Goal: Transaction & Acquisition: Purchase product/service

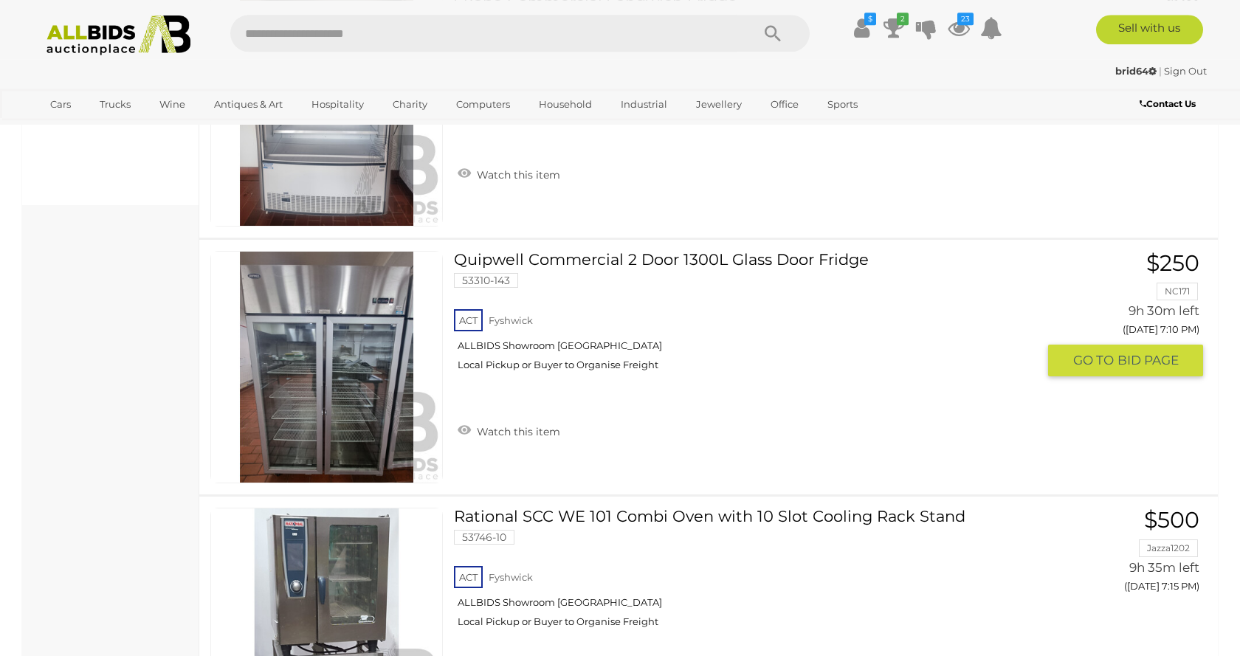
scroll to position [828, 0]
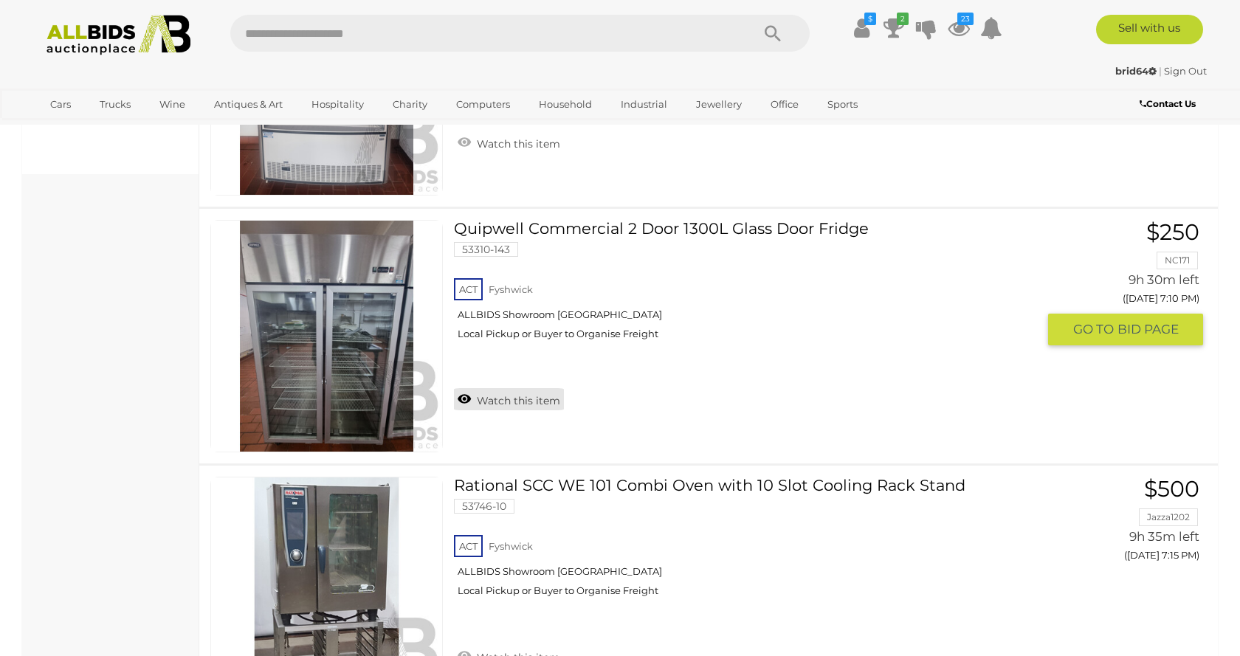
click at [458, 405] on link "Watch this item" at bounding box center [509, 399] width 110 height 22
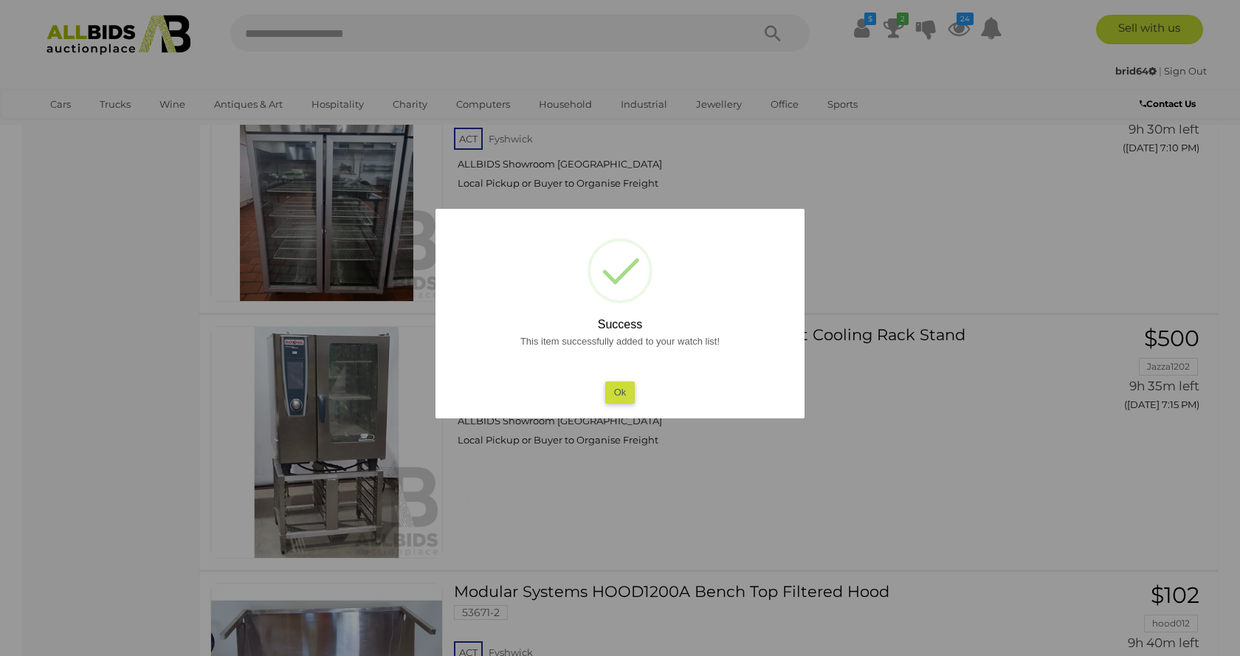
click at [127, 388] on div at bounding box center [620, 328] width 1240 height 656
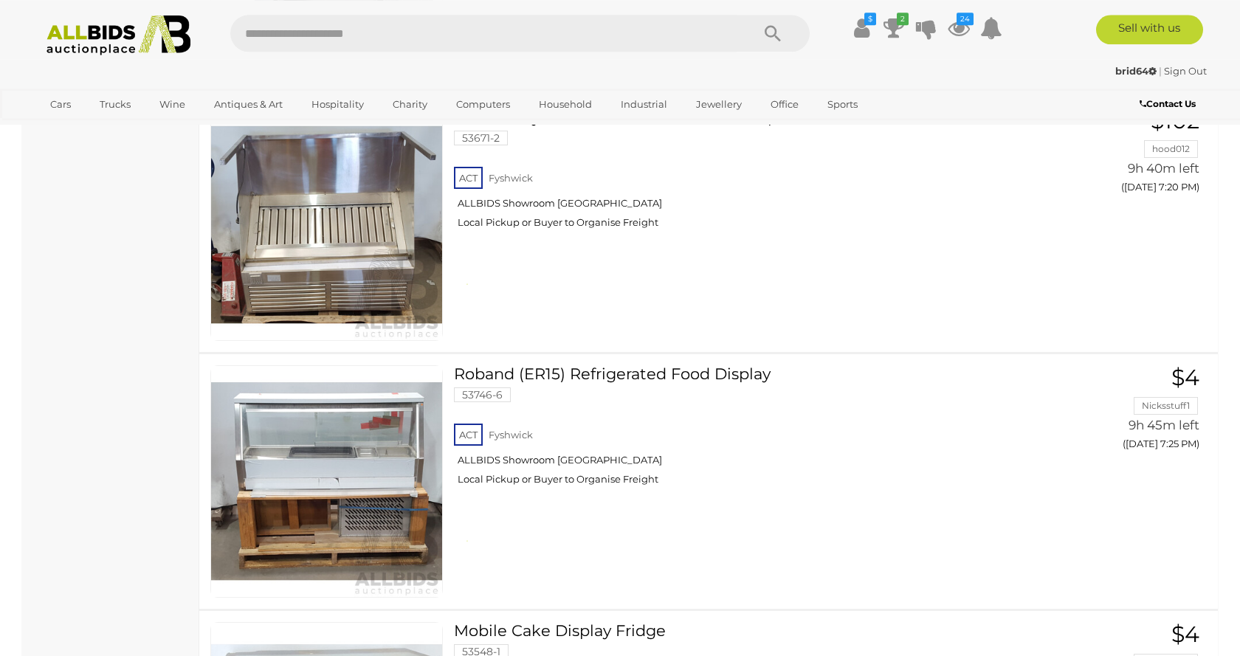
scroll to position [1431, 0]
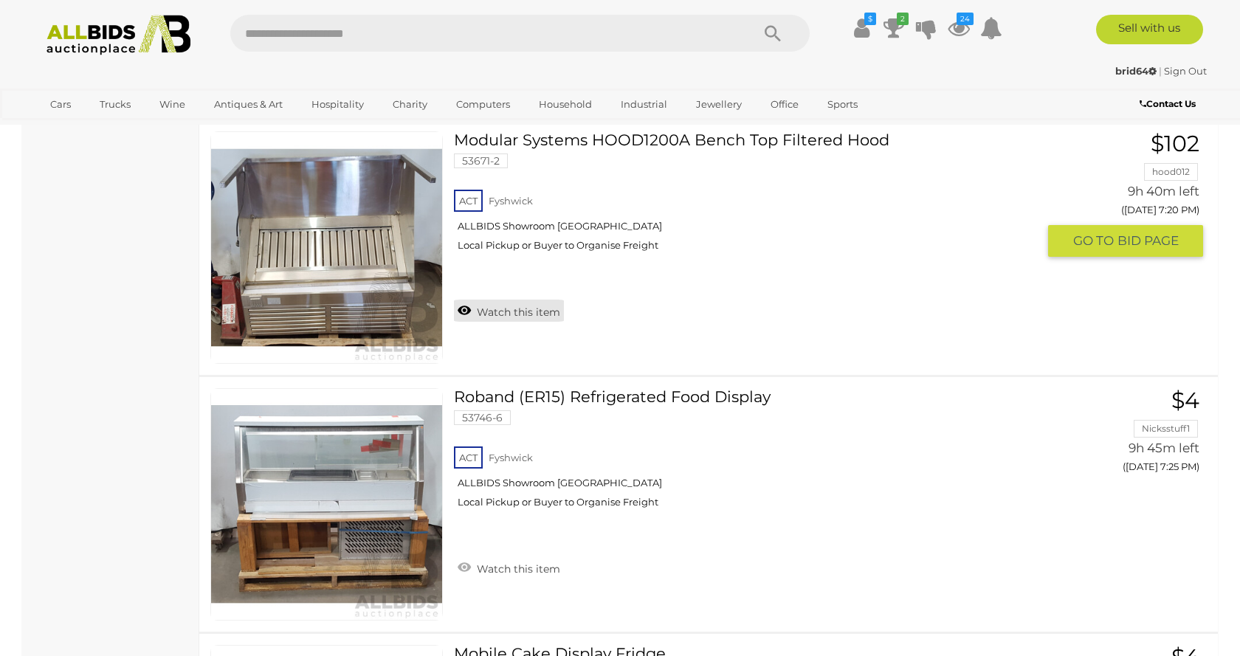
click at [465, 310] on link "Watch this item" at bounding box center [509, 311] width 110 height 22
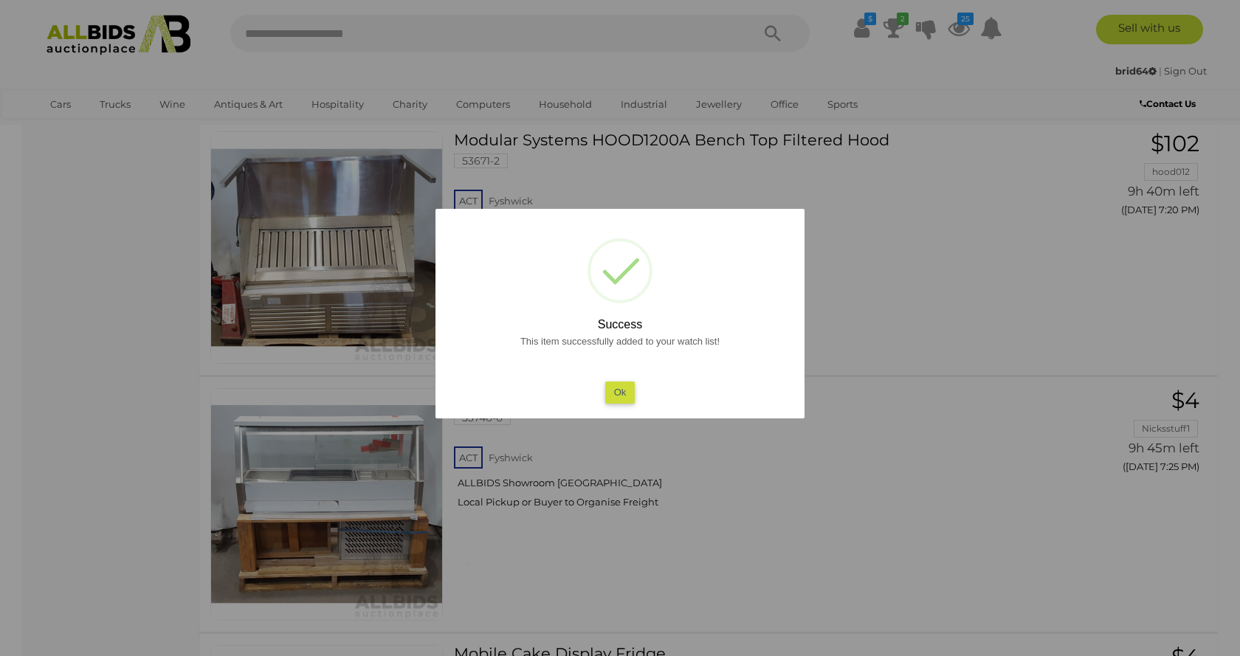
click at [132, 295] on div at bounding box center [620, 328] width 1240 height 656
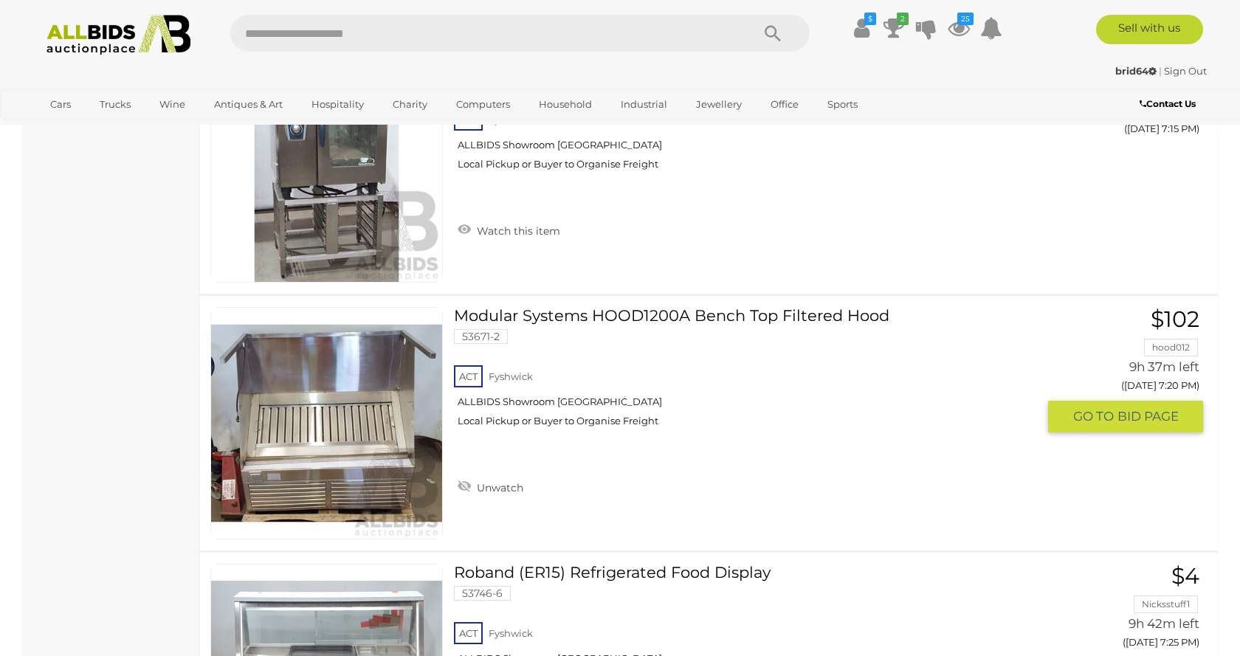
scroll to position [1280, 0]
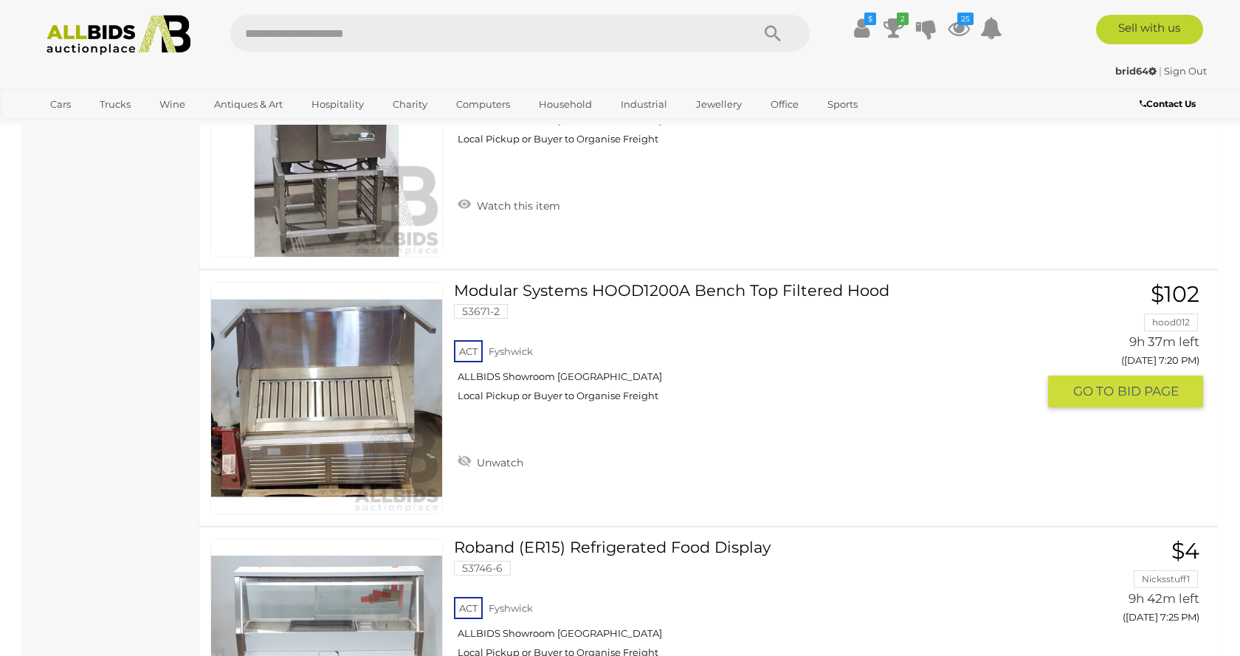
click at [306, 414] on img at bounding box center [326, 398] width 231 height 231
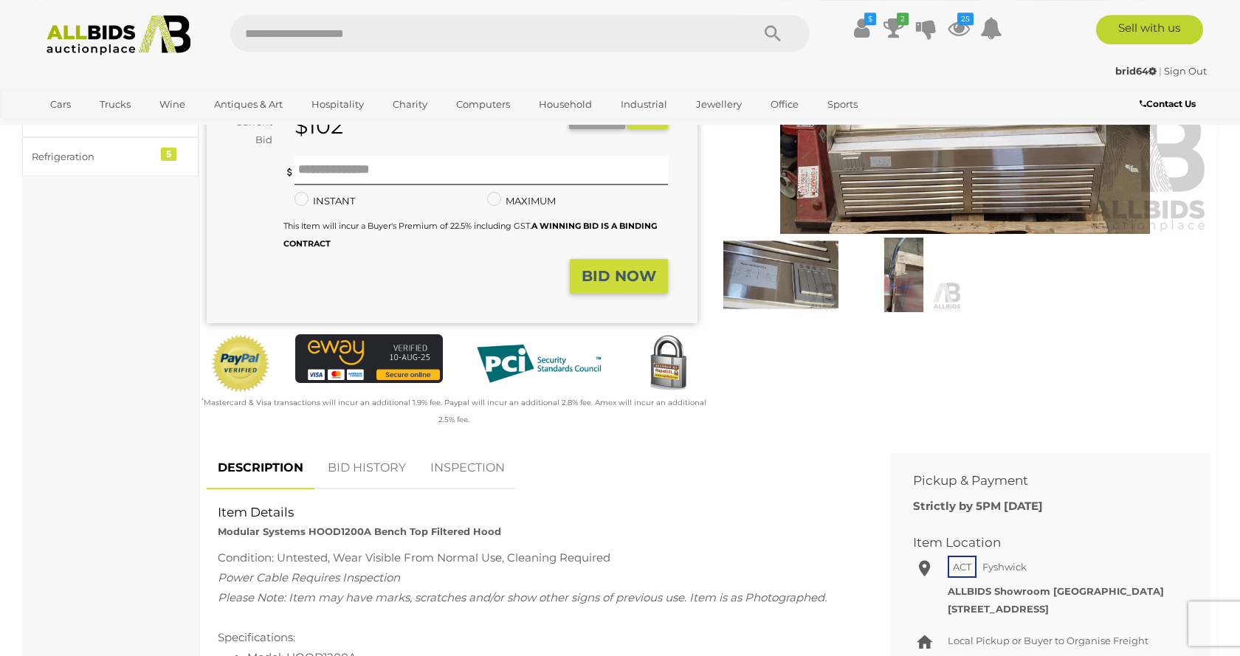
scroll to position [151, 0]
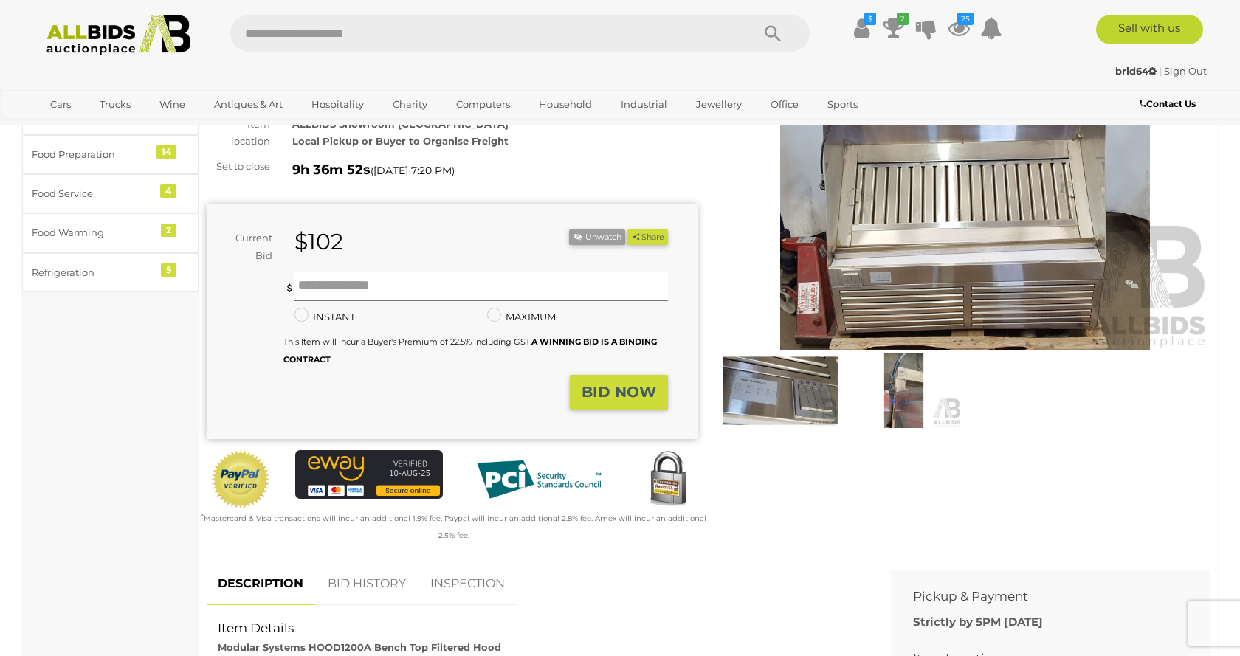
click at [916, 263] on img at bounding box center [965, 192] width 491 height 317
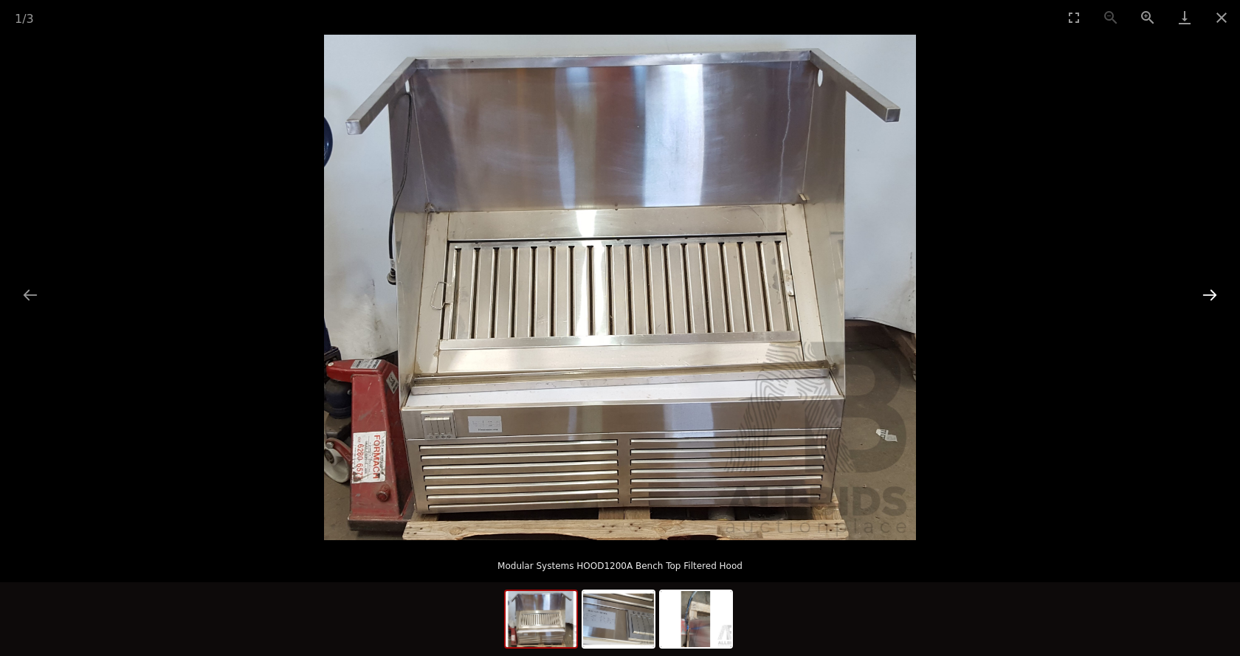
click at [1205, 295] on button "Next slide" at bounding box center [1210, 295] width 31 height 29
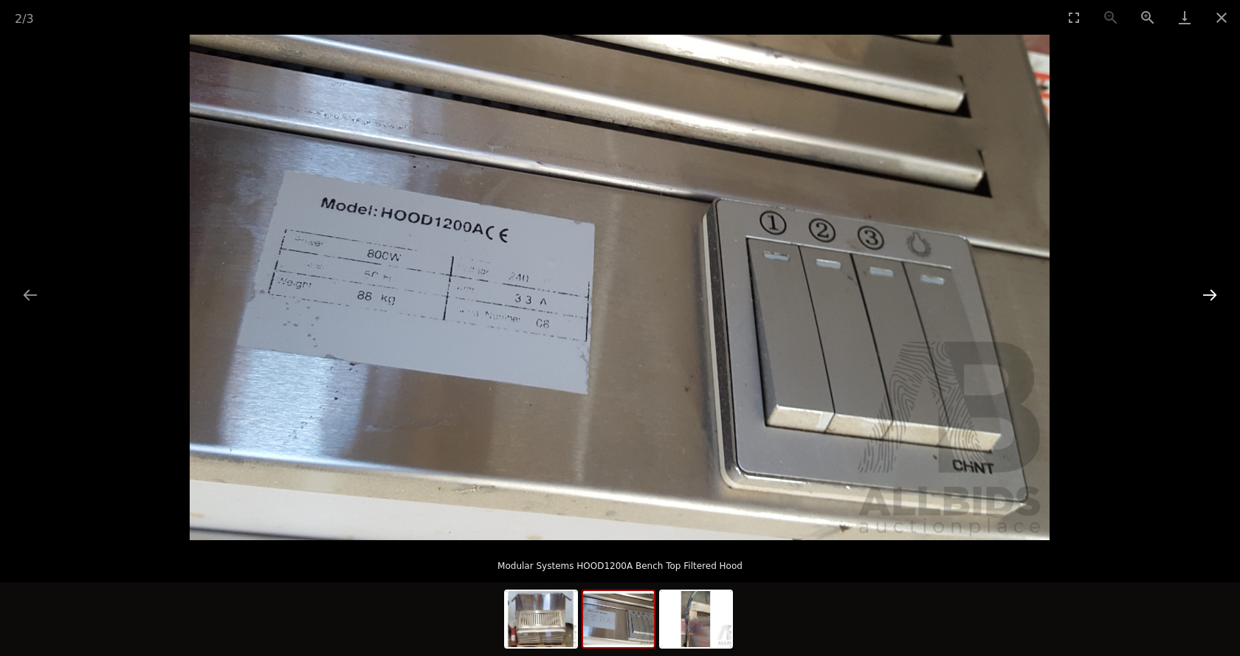
click at [1205, 295] on button "Next slide" at bounding box center [1210, 295] width 31 height 29
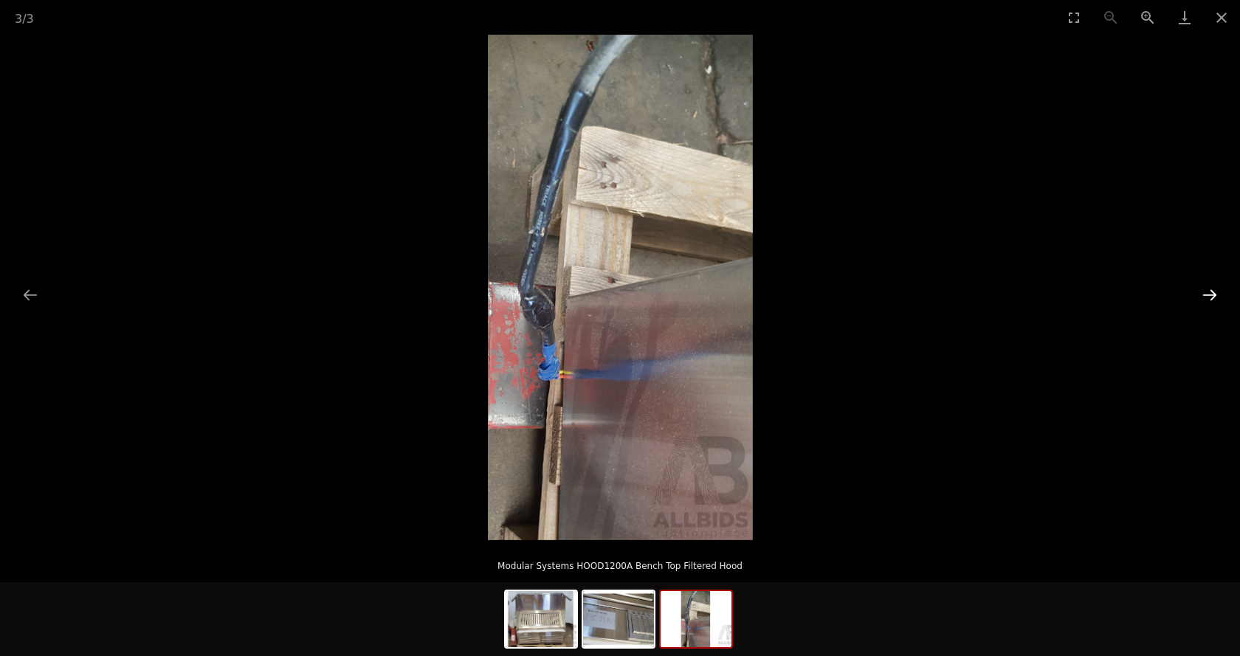
click at [1205, 295] on button "Next slide" at bounding box center [1210, 295] width 31 height 29
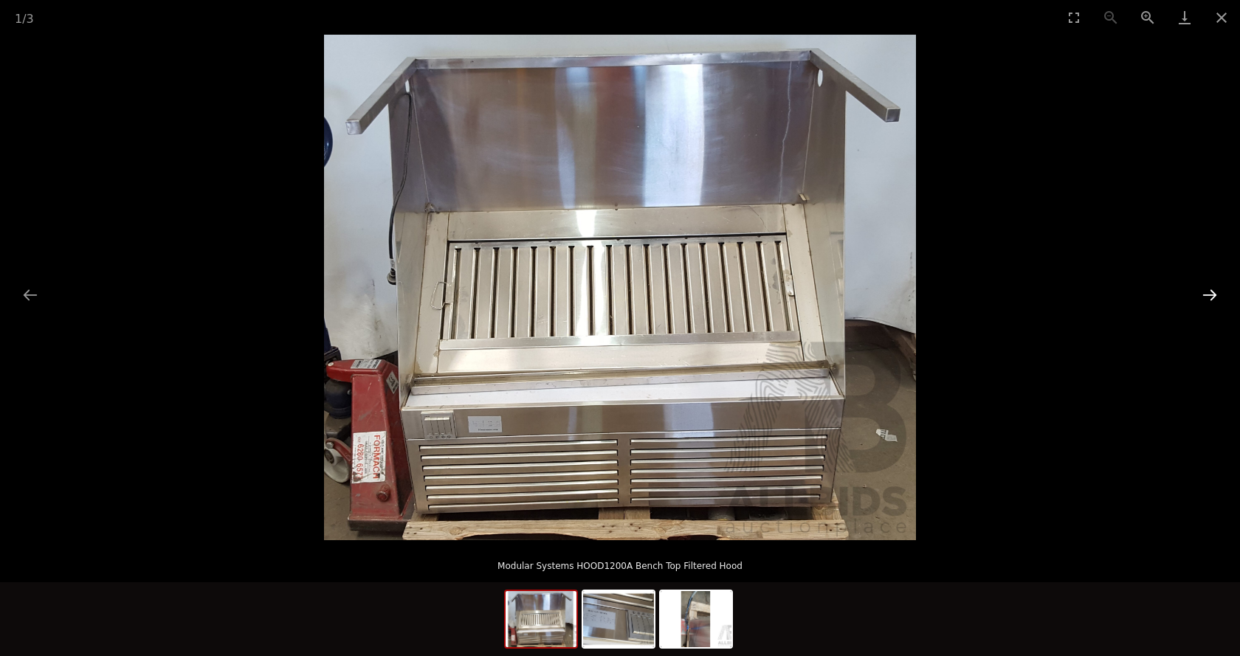
click at [1205, 295] on button "Next slide" at bounding box center [1210, 295] width 31 height 29
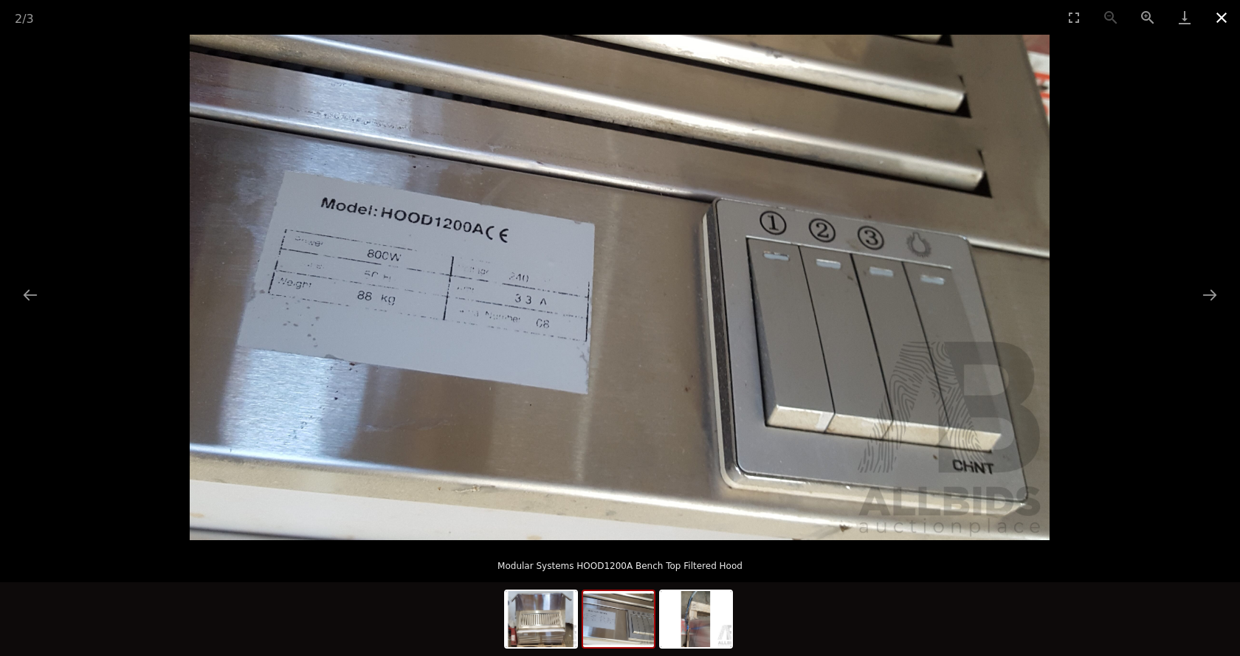
click at [1214, 16] on button "Close gallery" at bounding box center [1221, 17] width 37 height 35
